Goal: Transaction & Acquisition: Purchase product/service

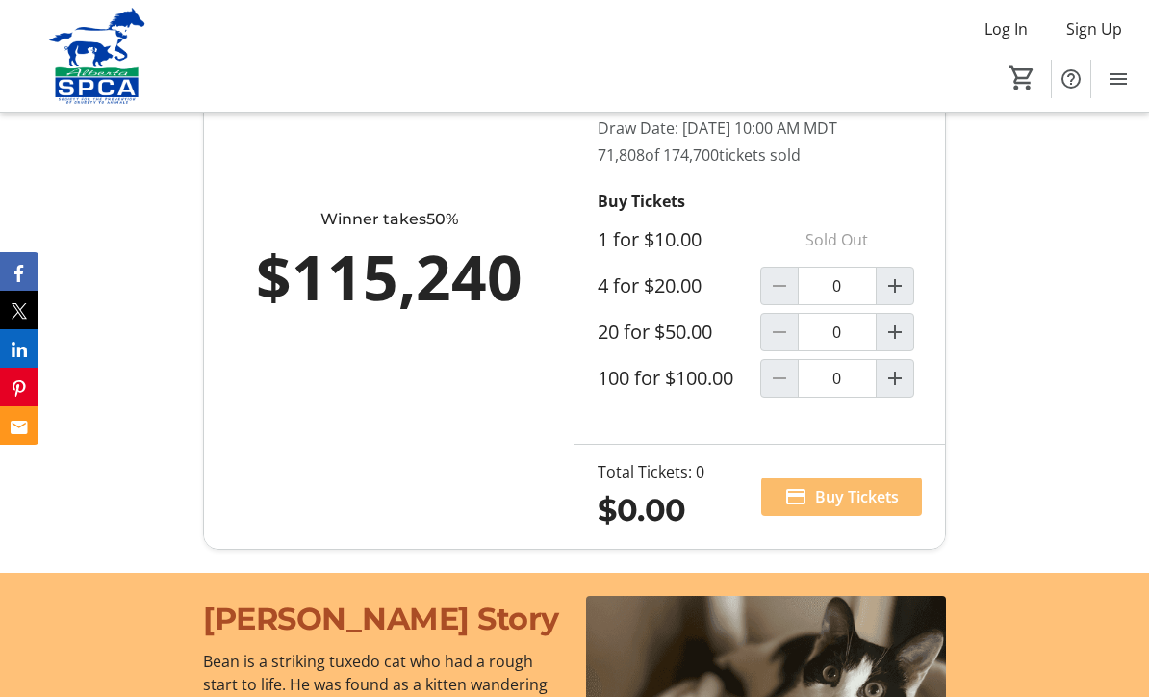
scroll to position [1365, 0]
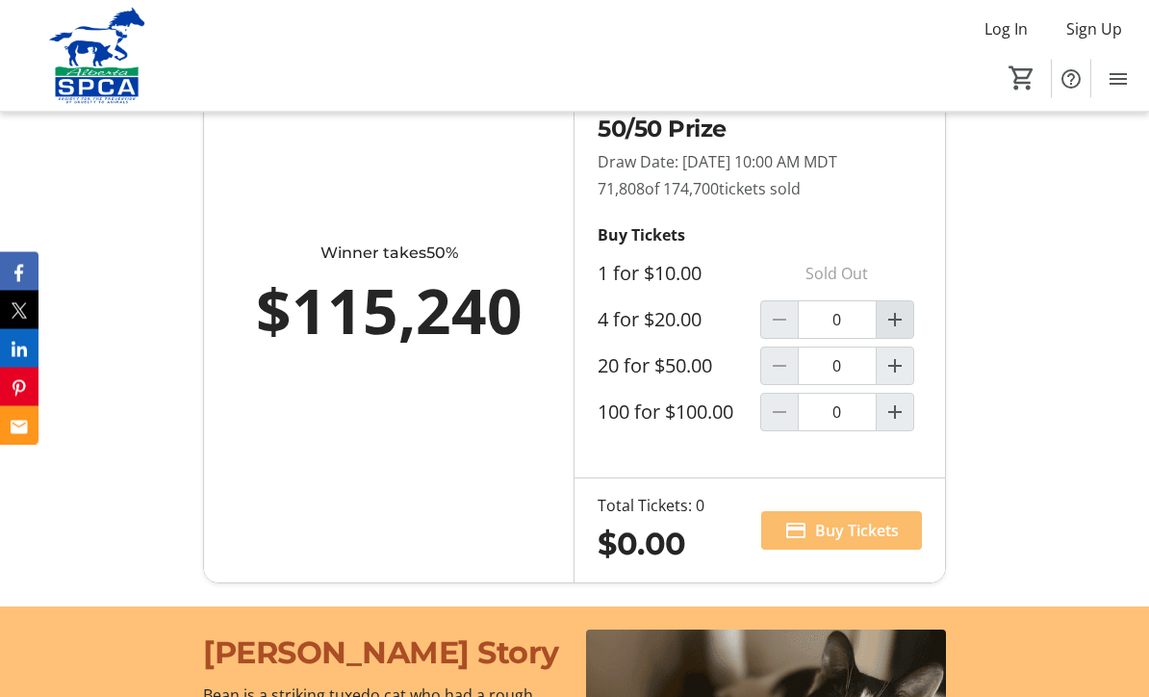
click at [902, 332] on mat-icon "Increment by one" at bounding box center [895, 320] width 23 height 23
type input "1"
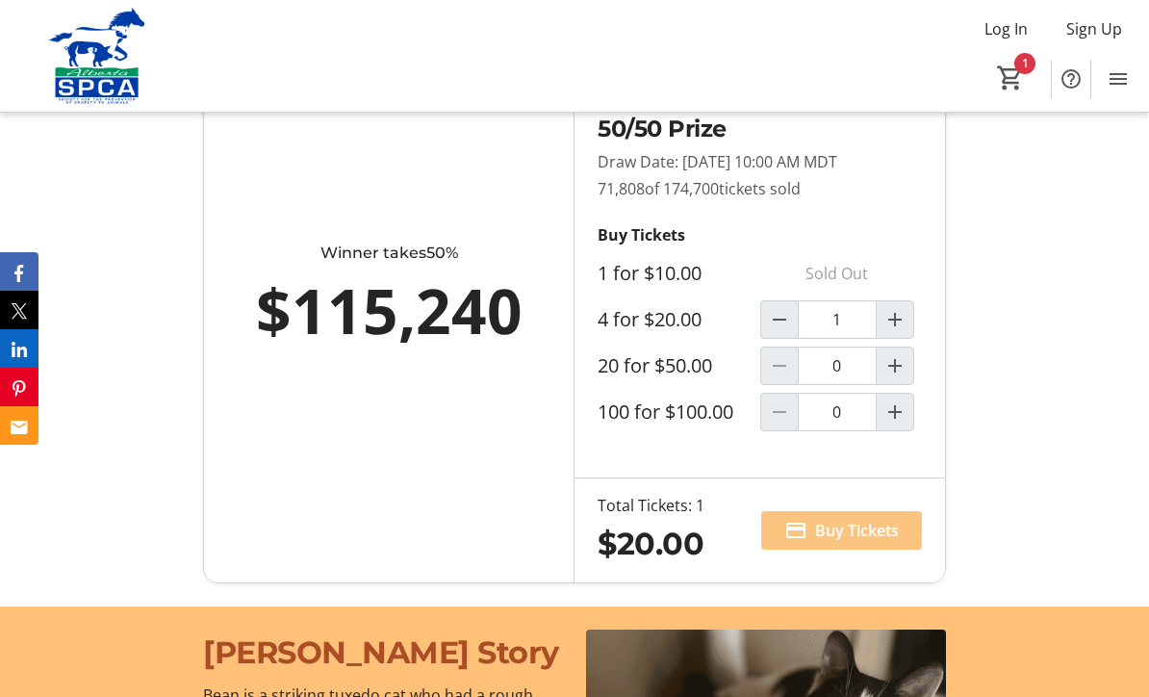
click at [881, 542] on span "Buy Tickets" at bounding box center [857, 530] width 84 height 23
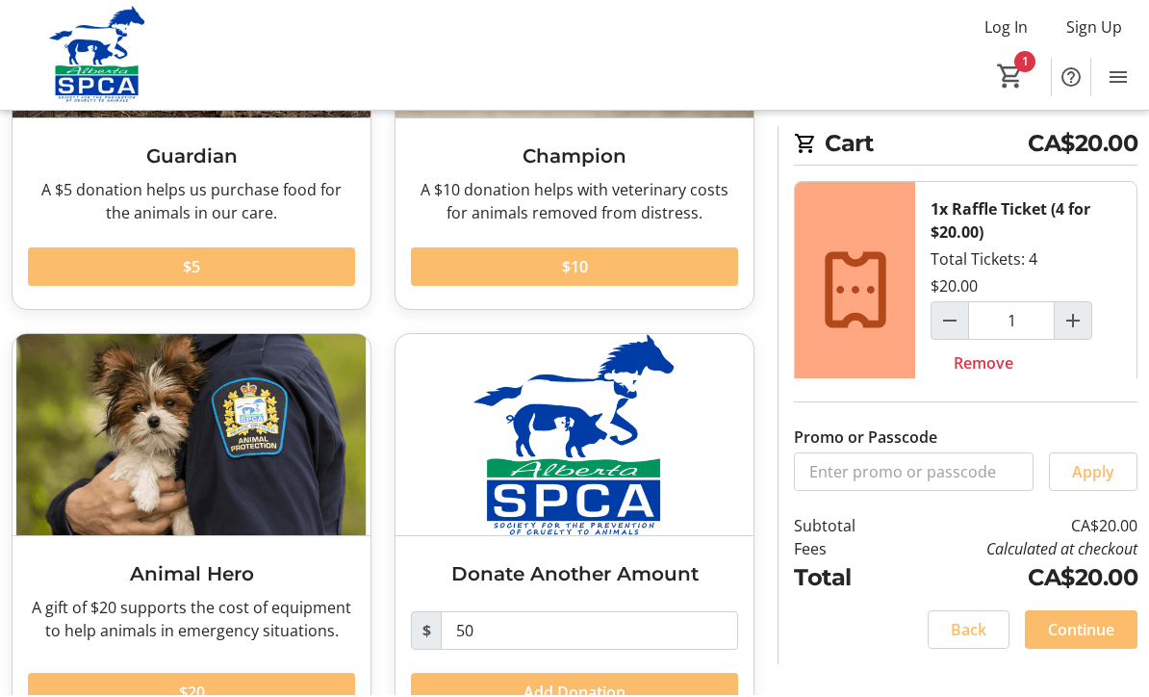
scroll to position [299, 0]
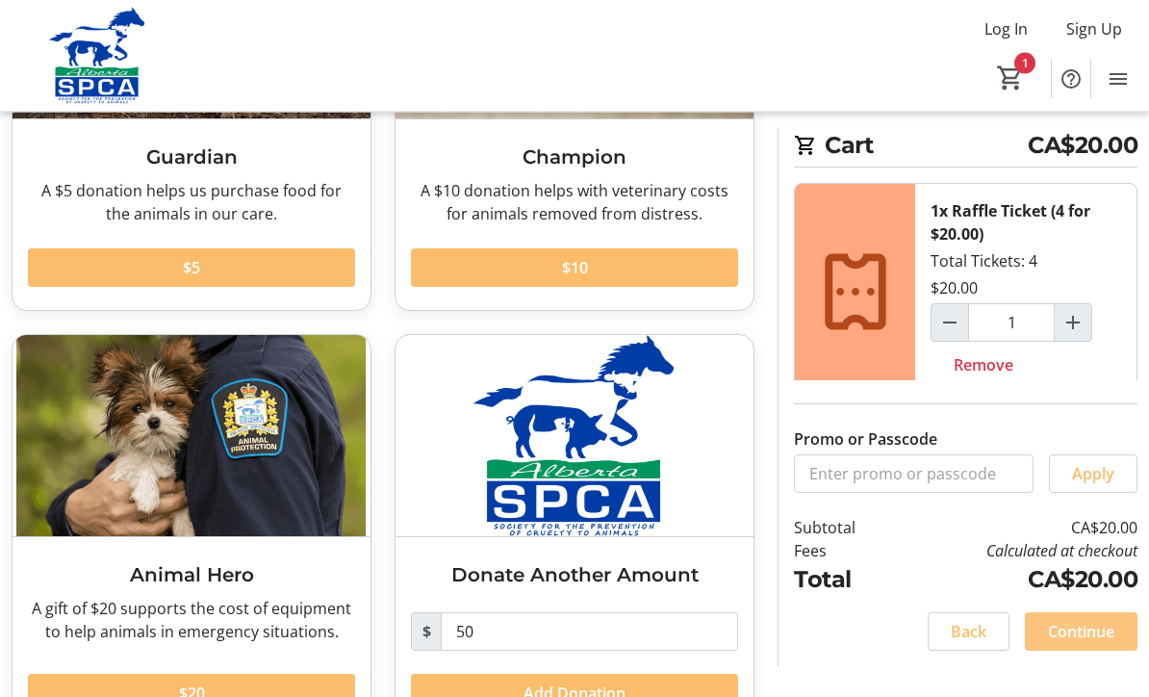
click at [1081, 643] on span "Continue" at bounding box center [1081, 631] width 66 height 23
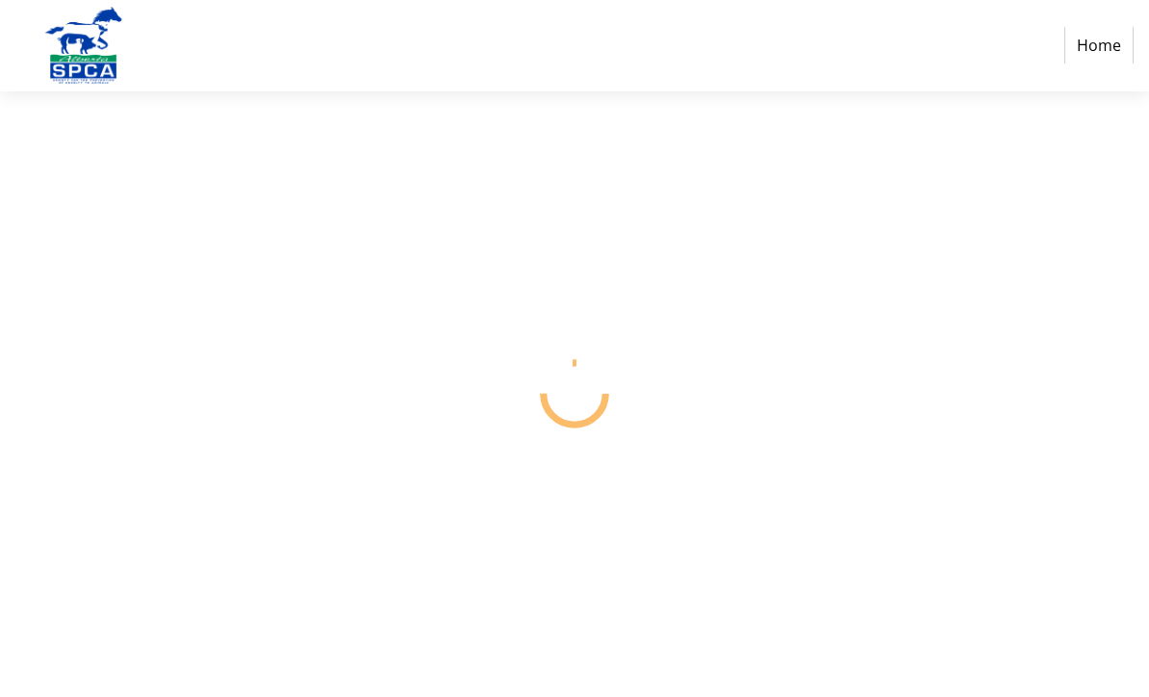
scroll to position [1, 0]
select select "CA"
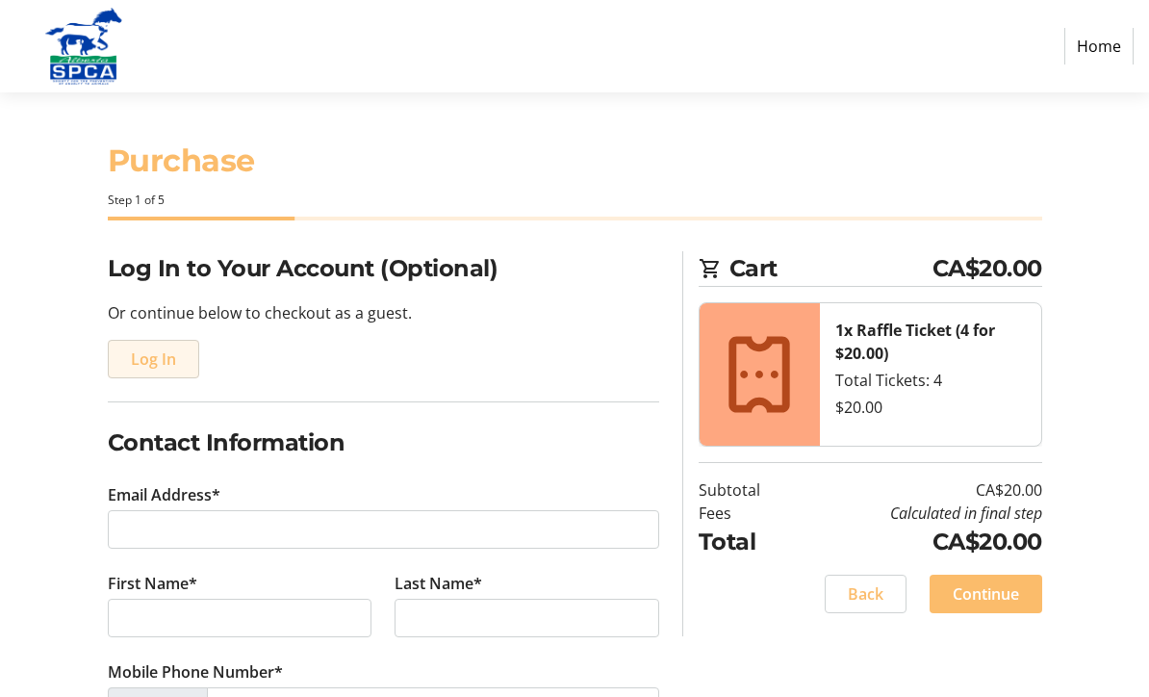
click at [151, 347] on span "Log In" at bounding box center [153, 358] width 45 height 23
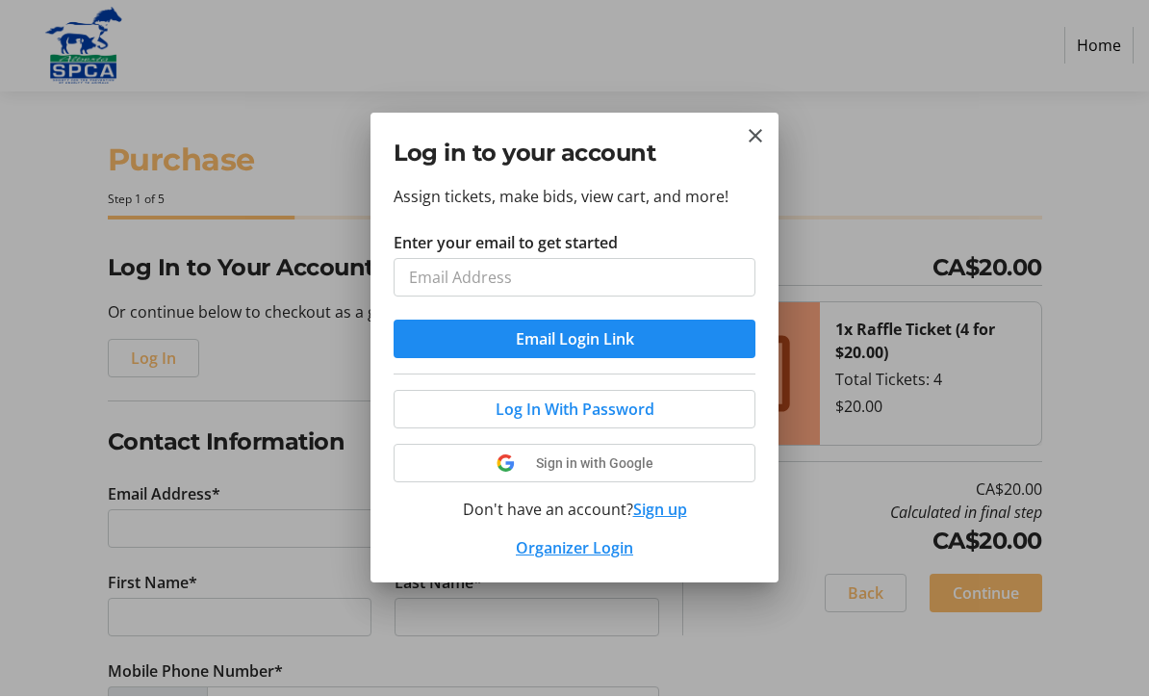
click at [411, 274] on input "Enter your email to get started" at bounding box center [575, 278] width 362 height 39
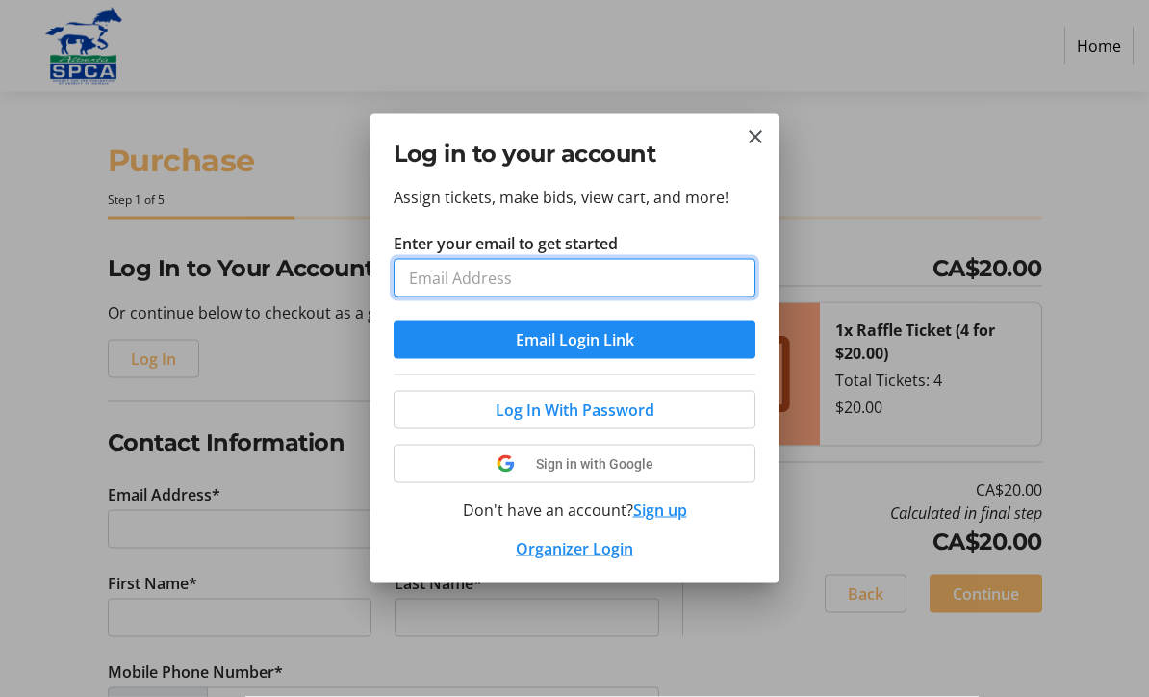
type input "[EMAIL_ADDRESS][DOMAIN_NAME]"
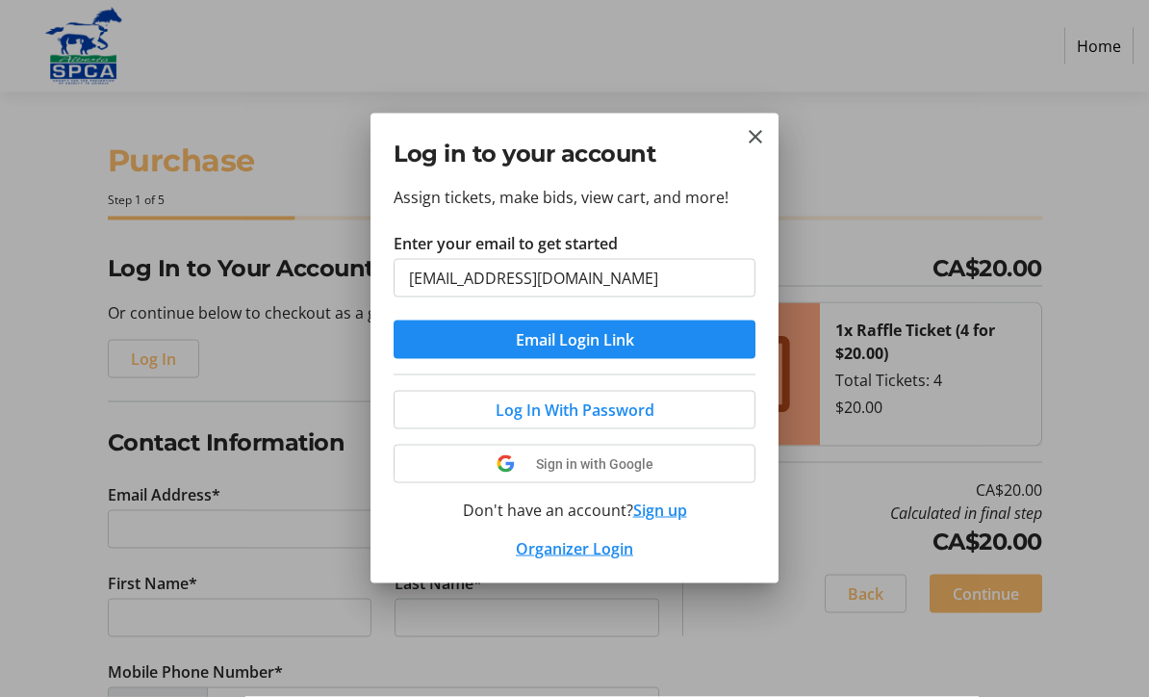
click at [575, 339] on button "Email Login Link" at bounding box center [575, 340] width 362 height 39
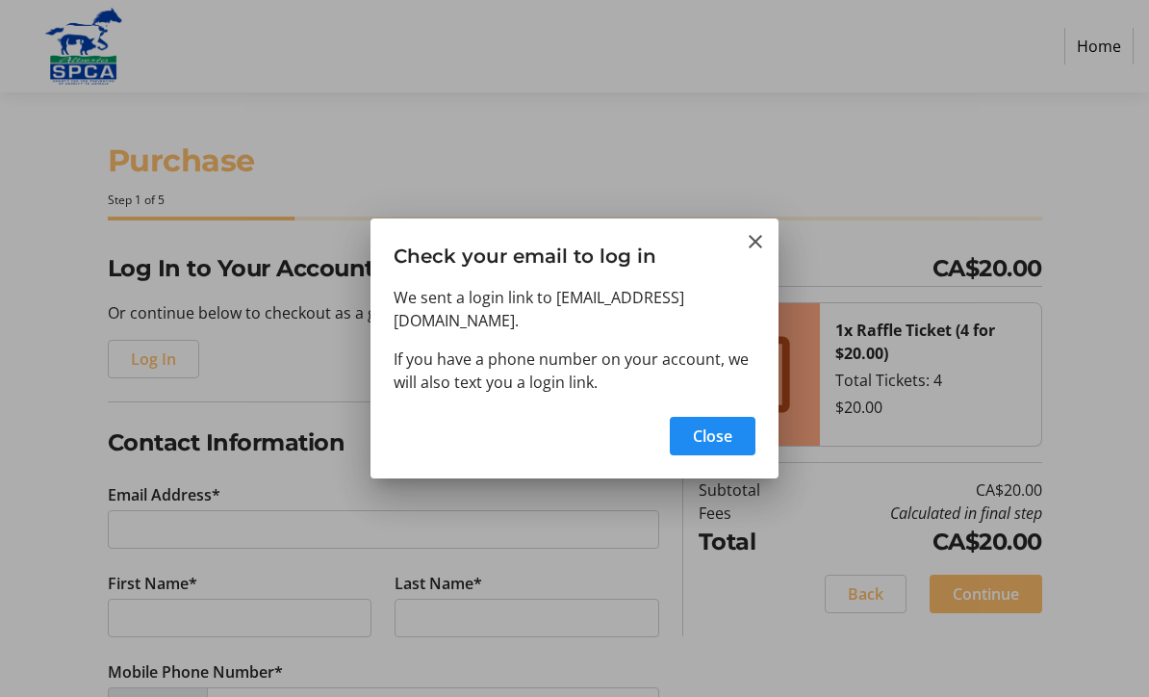
type input "[EMAIL_ADDRESS][DOMAIN_NAME]"
type input "[PERSON_NAME]"
type input "Bilous"
type input "[PHONE_NUMBER]"
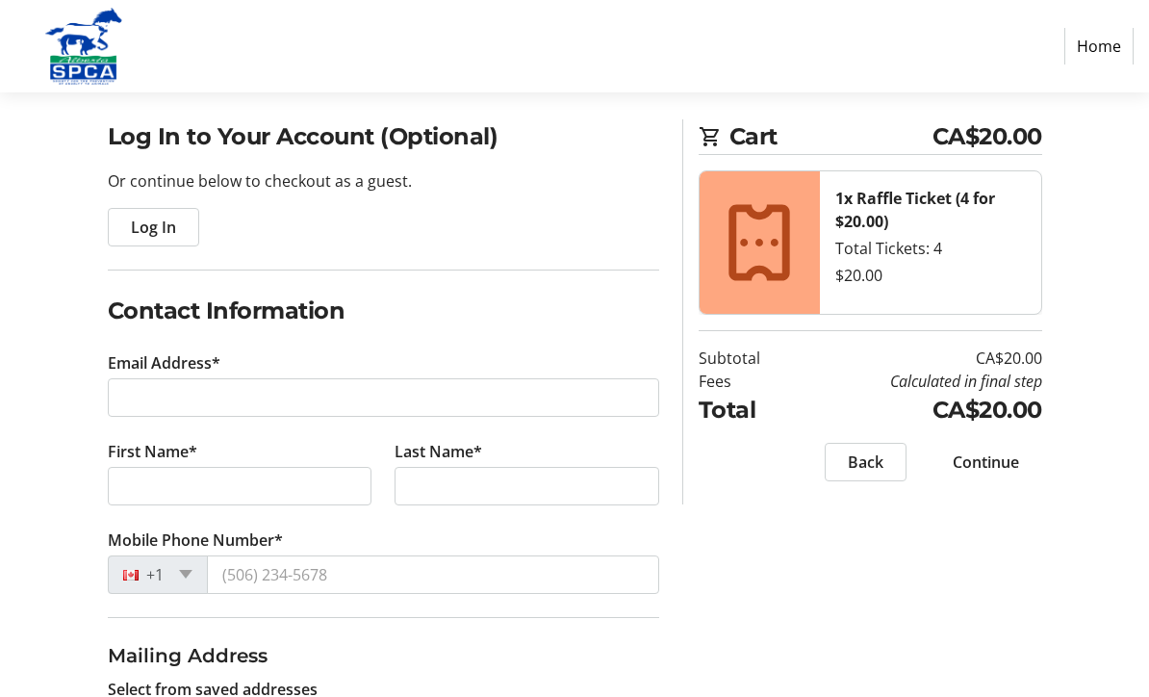
scroll to position [133, 0]
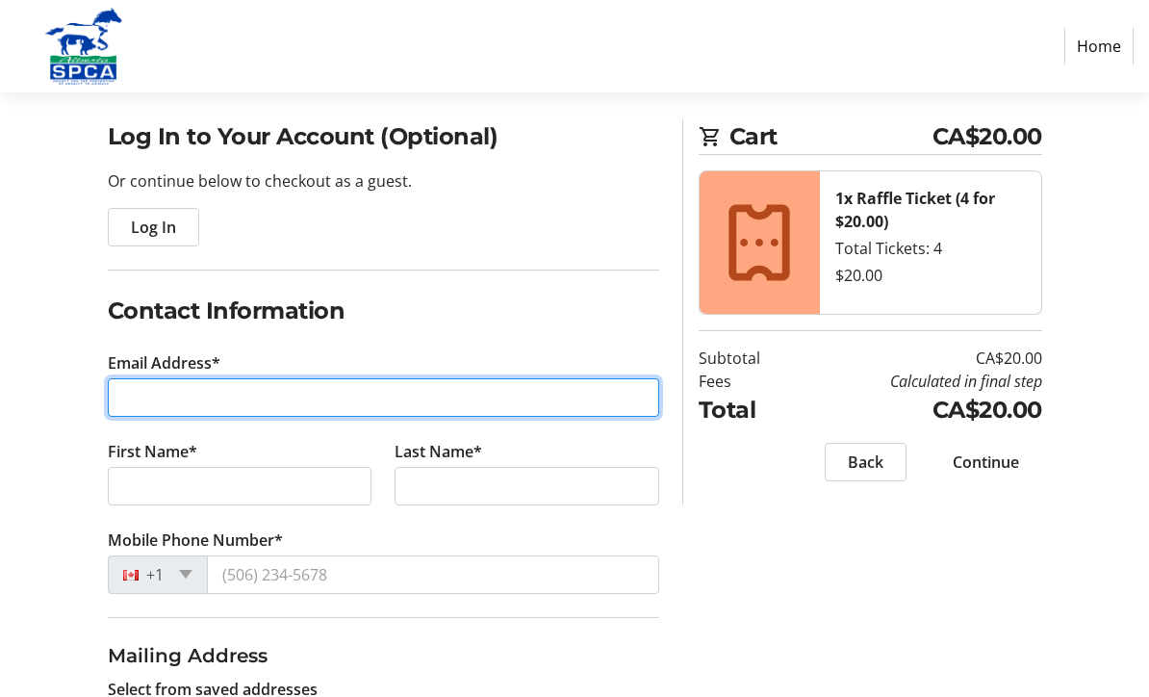
click at [138, 399] on input "Email Address*" at bounding box center [384, 397] width 552 height 39
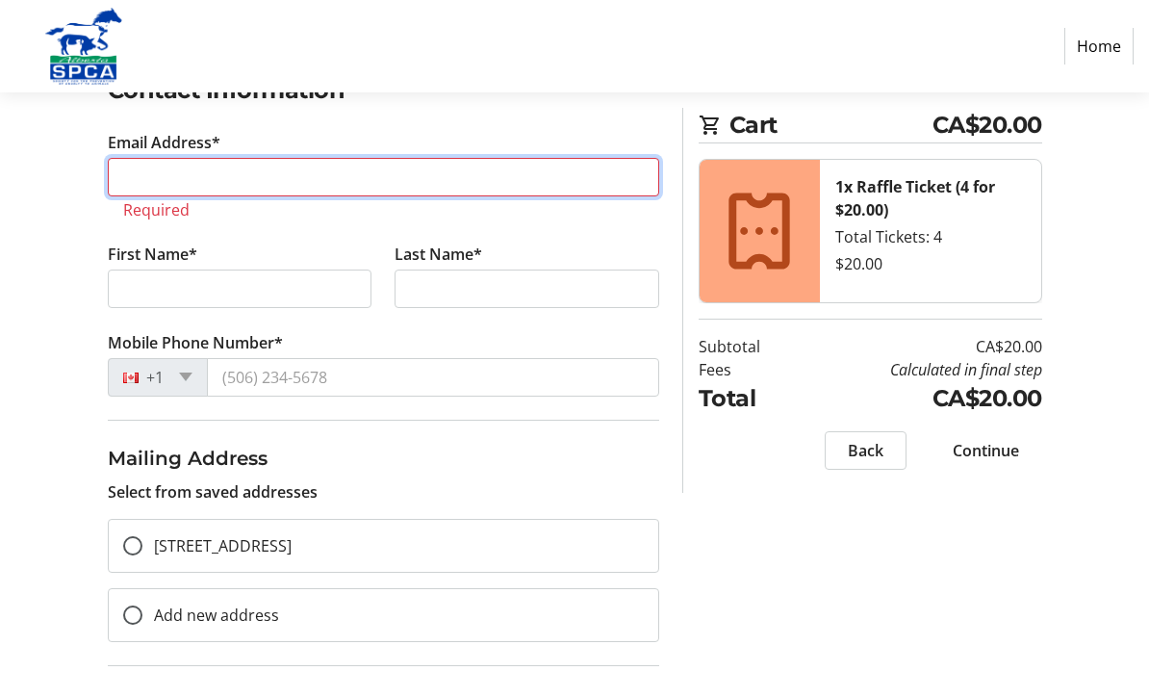
scroll to position [354, 0]
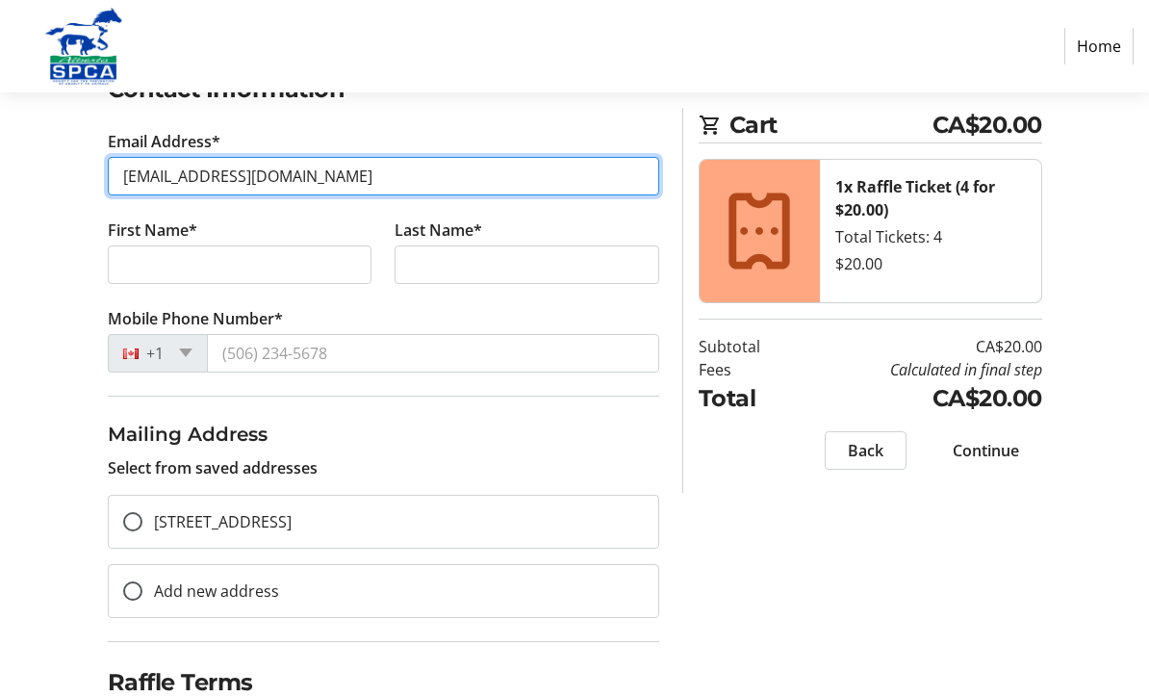
type input "[EMAIL_ADDRESS][DOMAIN_NAME]"
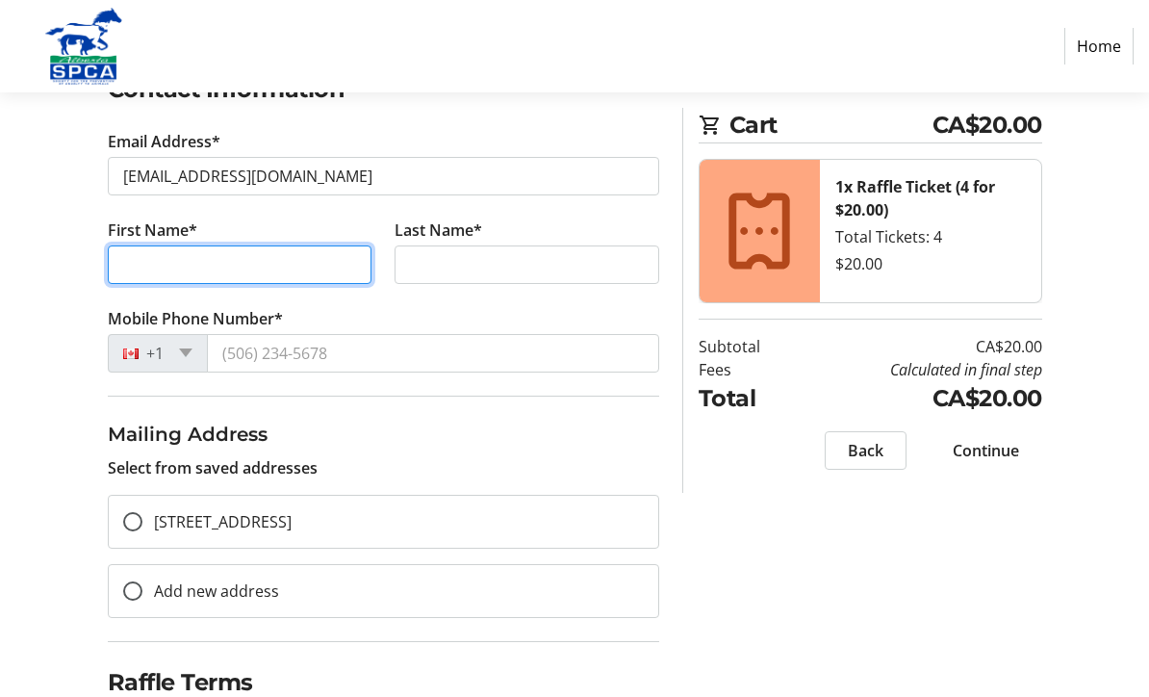
click at [143, 263] on input "First Name*" at bounding box center [240, 264] width 265 height 39
type input "[PERSON_NAME]"
type input "Bilous"
type input "[PHONE_NUMBER]"
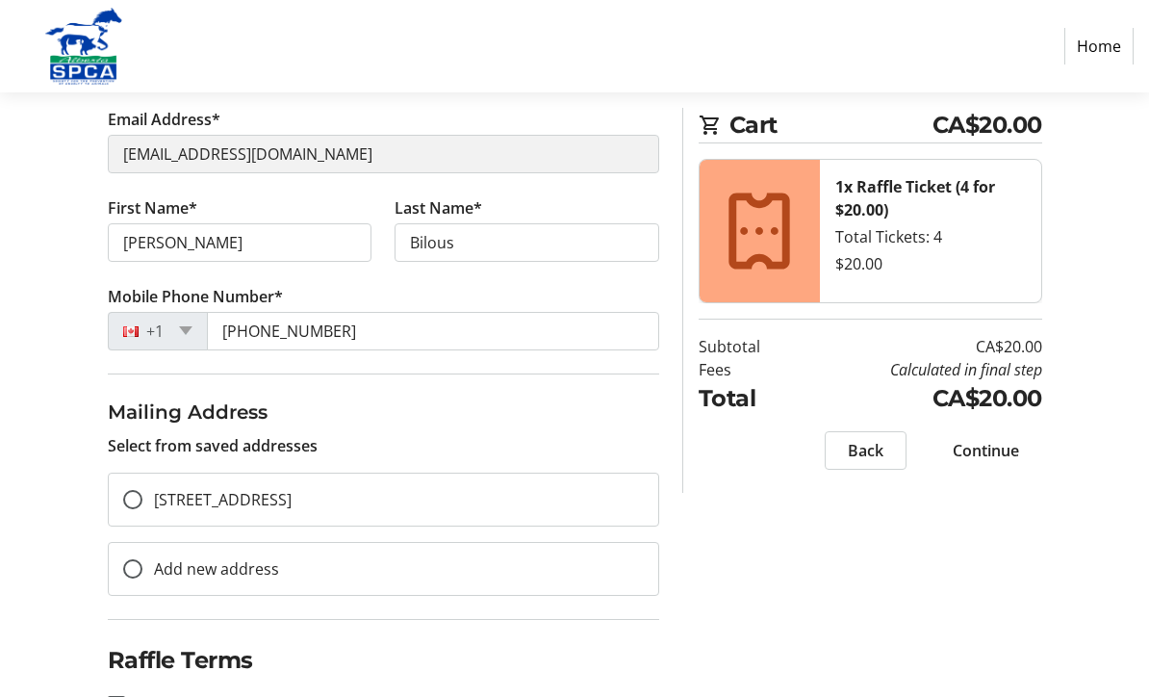
scroll to position [224, 0]
click at [118, 493] on div at bounding box center [133, 500] width 46 height 46
radio input "true"
click at [123, 696] on input "I acknowledge that I am at least 18 years of age or older.*" at bounding box center [116, 705] width 17 height 17
checkbox input "true"
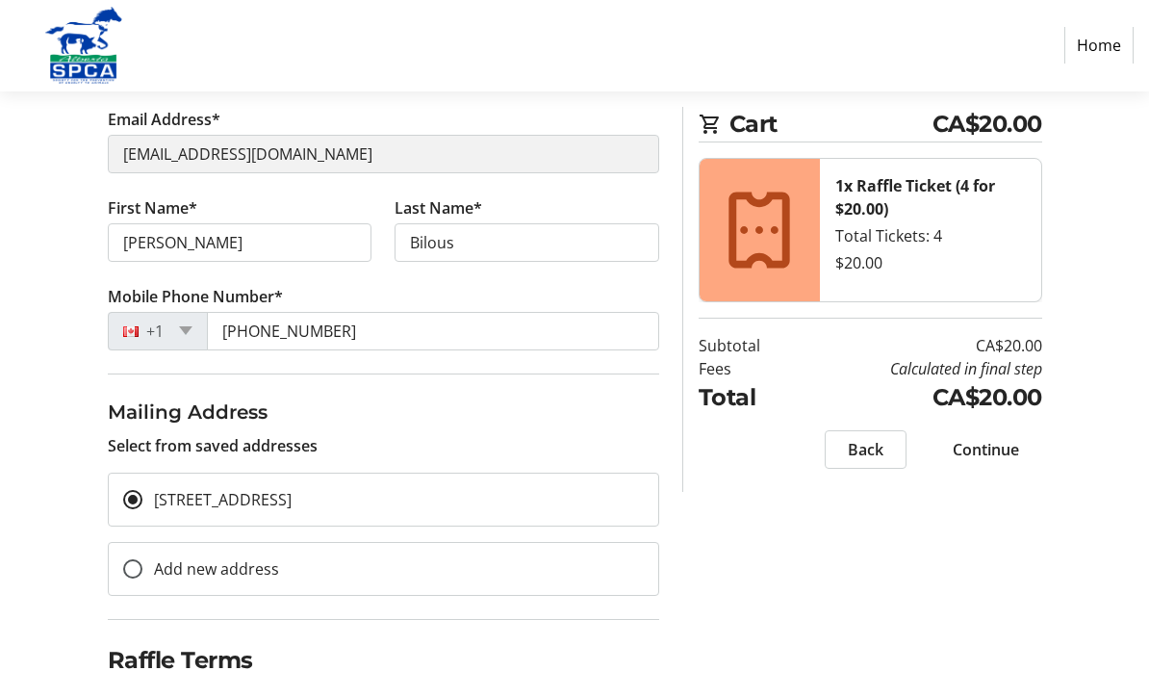
click at [1005, 457] on span "Continue" at bounding box center [986, 450] width 66 height 23
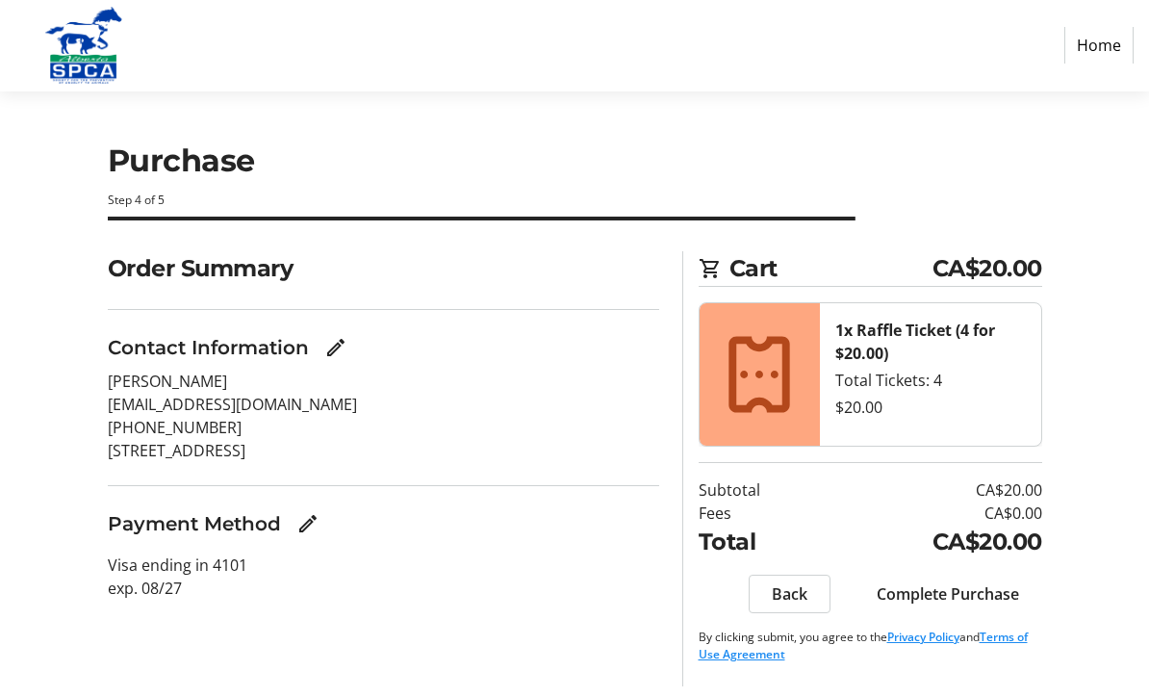
click at [989, 585] on span "Complete Purchase" at bounding box center [948, 594] width 142 height 23
